Goal: Task Accomplishment & Management: Manage account settings

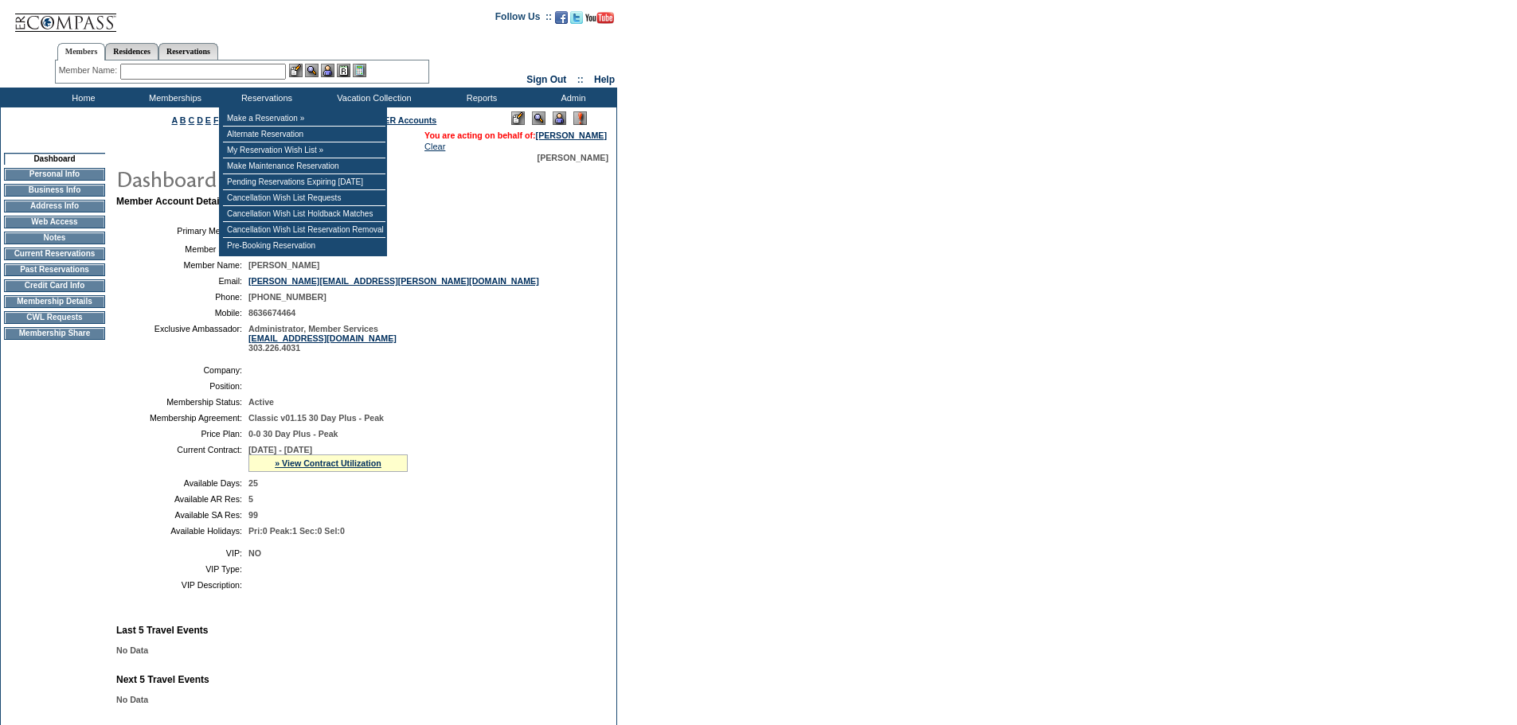
click at [209, 68] on input "text" at bounding box center [203, 72] width 166 height 16
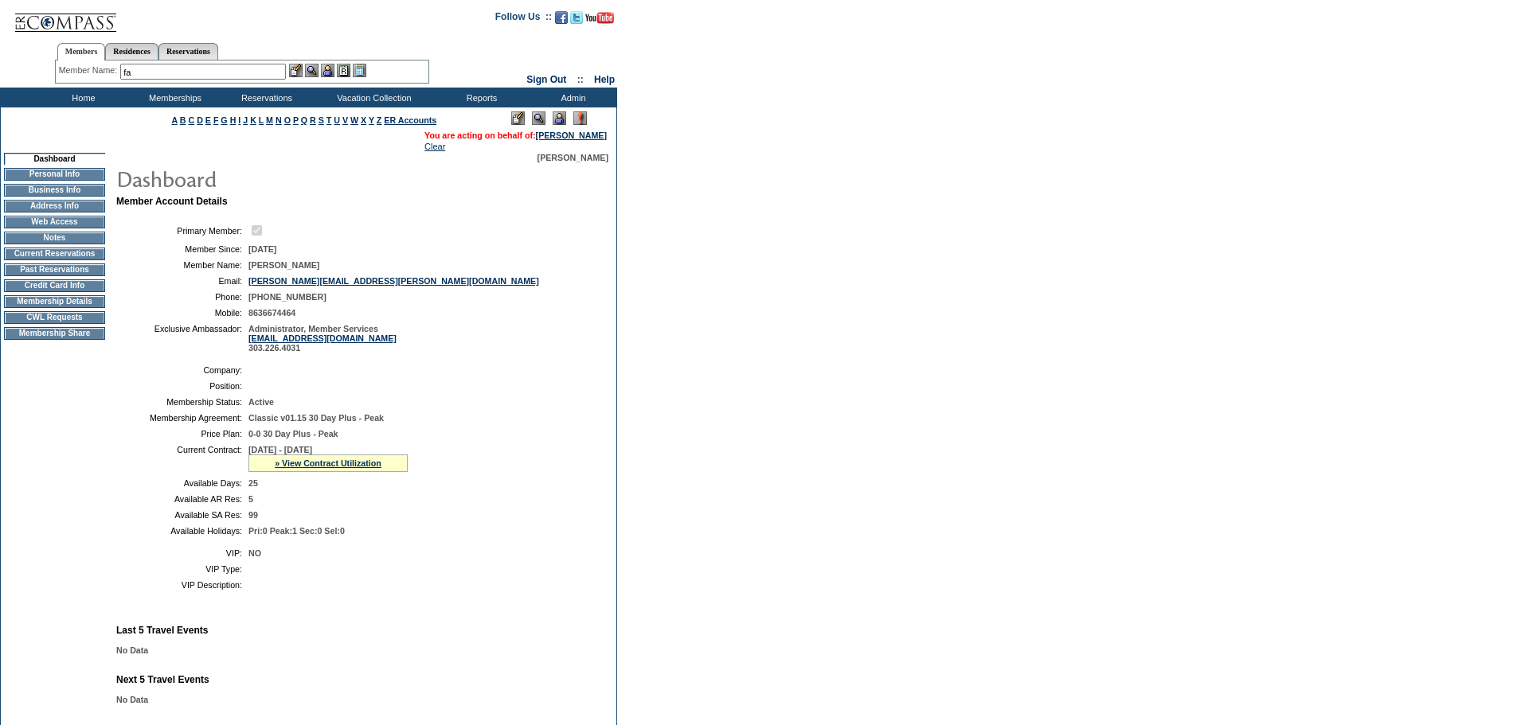
type input "f"
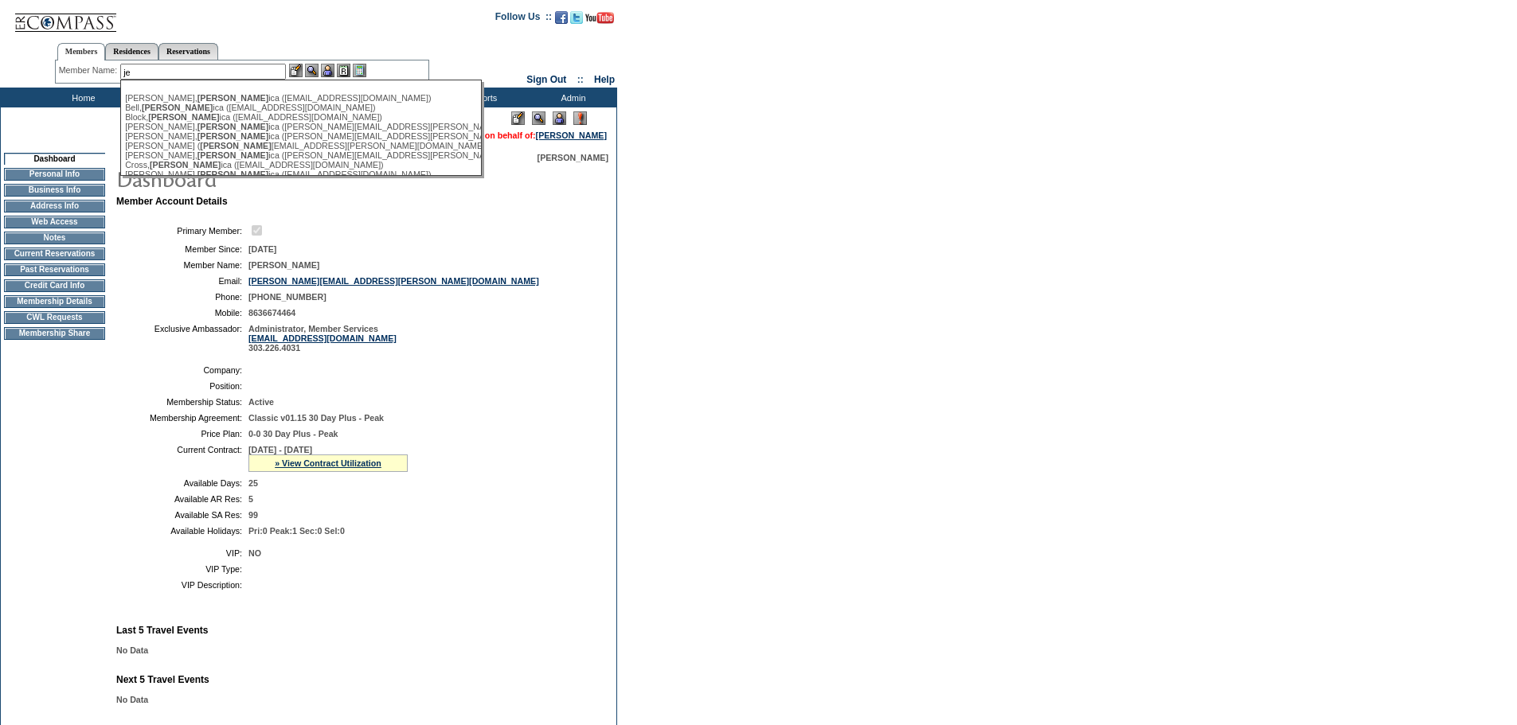
type input "j"
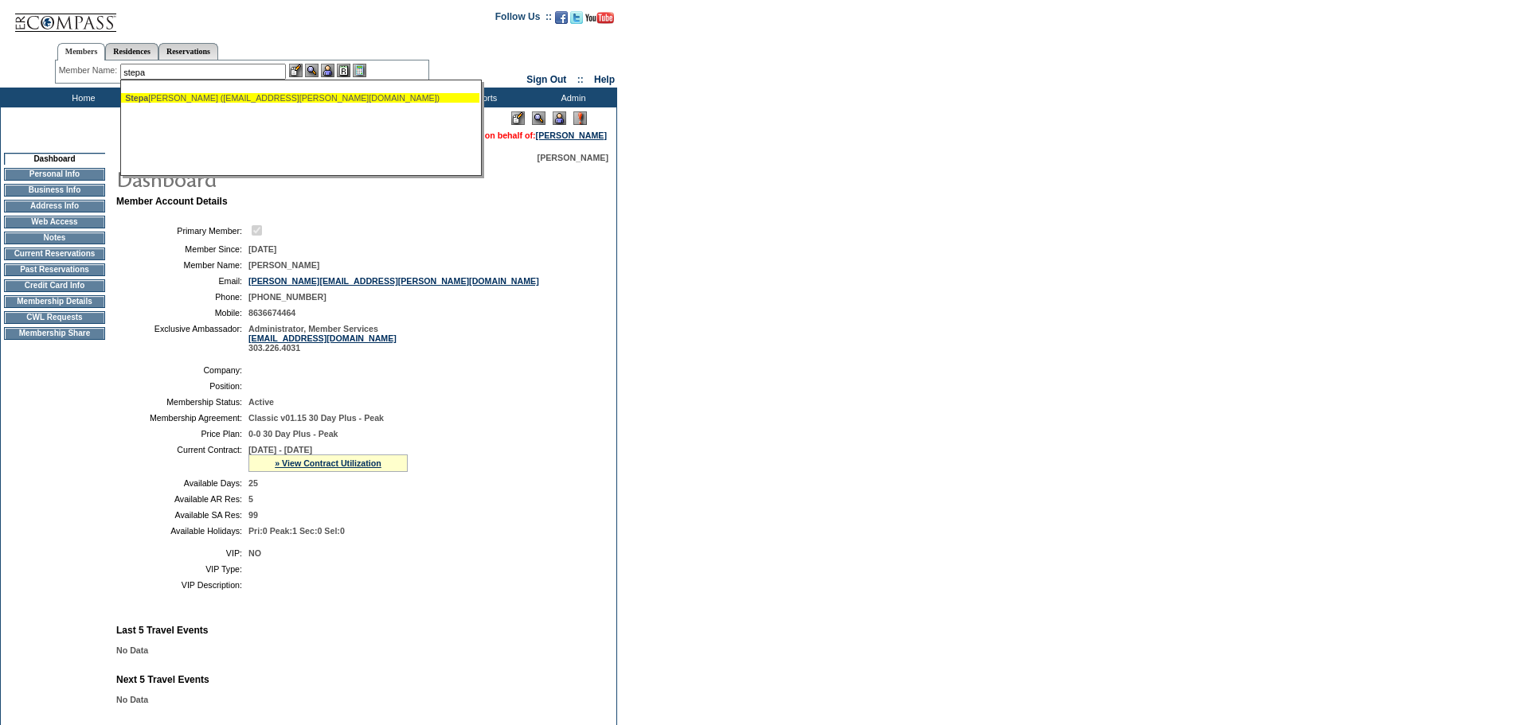
click at [202, 97] on div "Stepa nski, Jessica (fakejess.stepanski@gmail.com)" at bounding box center [300, 98] width 350 height 10
type input "Stepanski, Jessica (fakejess.stepanski@gmail.com)"
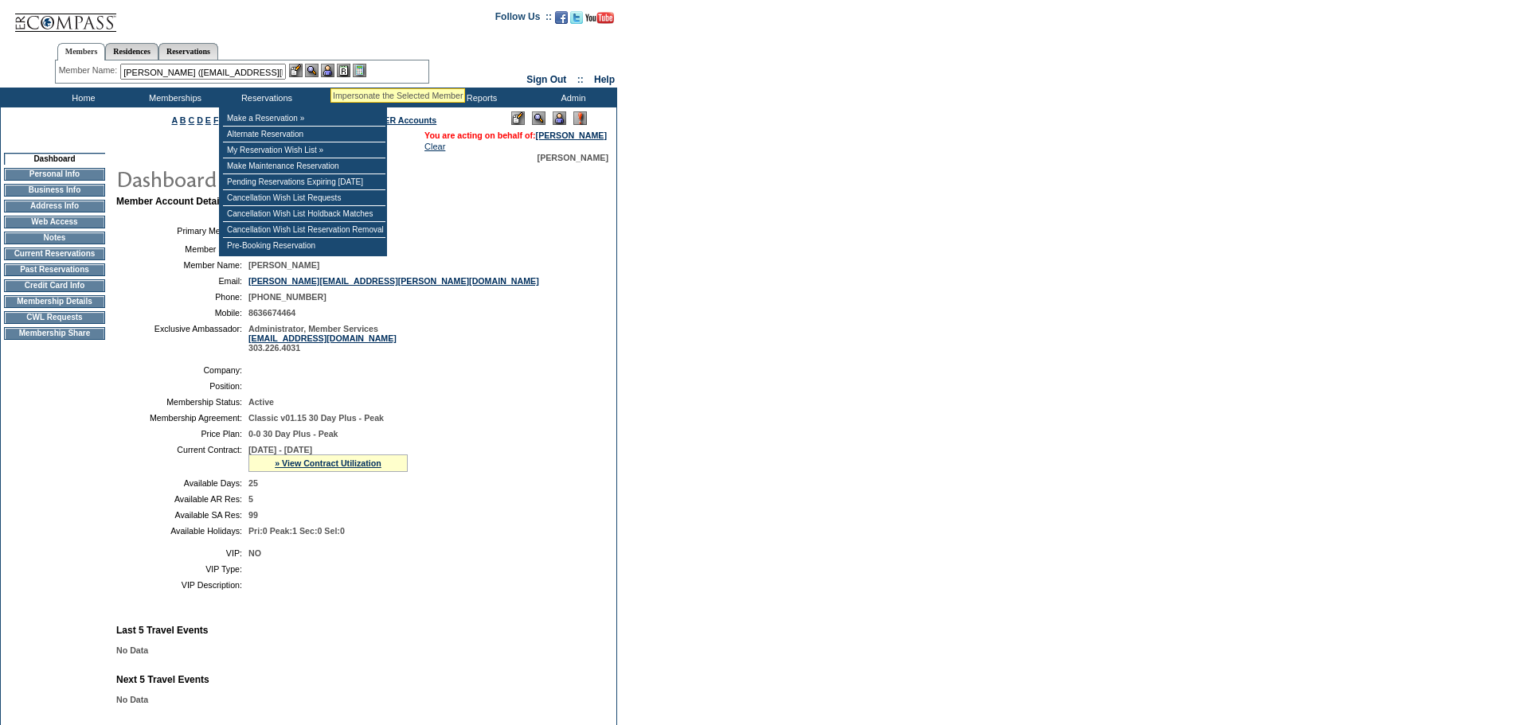
click at [330, 66] on img at bounding box center [328, 71] width 14 height 14
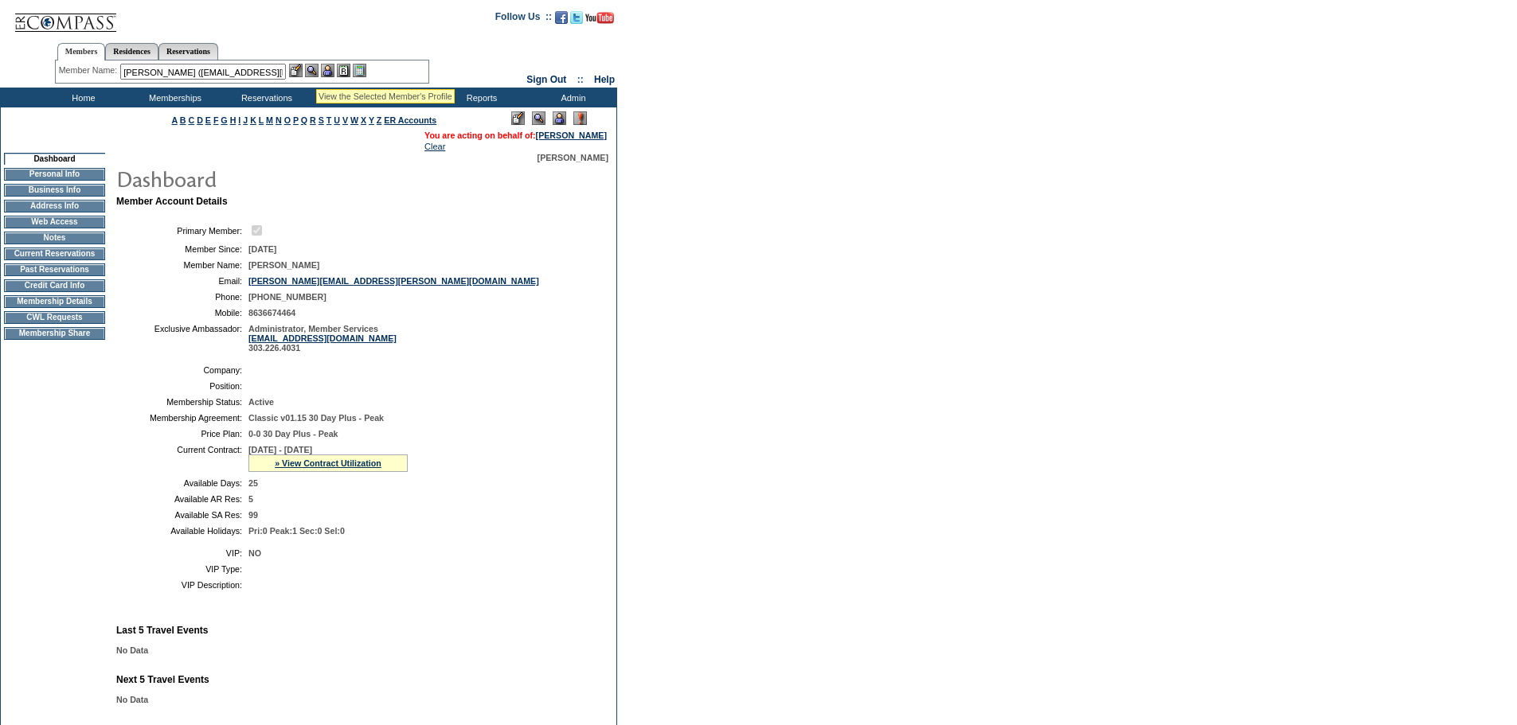
click at [315, 69] on img at bounding box center [312, 71] width 14 height 14
click at [59, 308] on td "Membership Details" at bounding box center [54, 301] width 101 height 13
